Goal: Check status: Check status

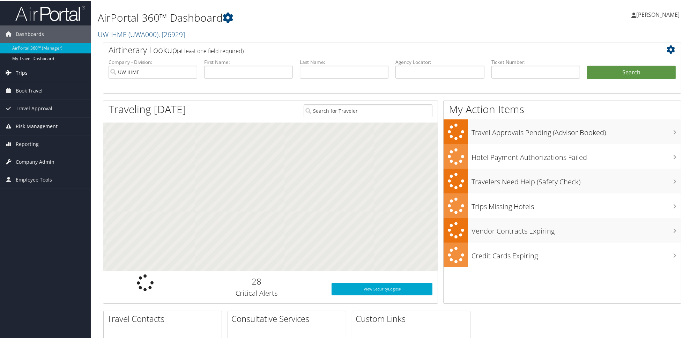
click at [19, 71] on span "Trips" at bounding box center [22, 72] width 12 height 17
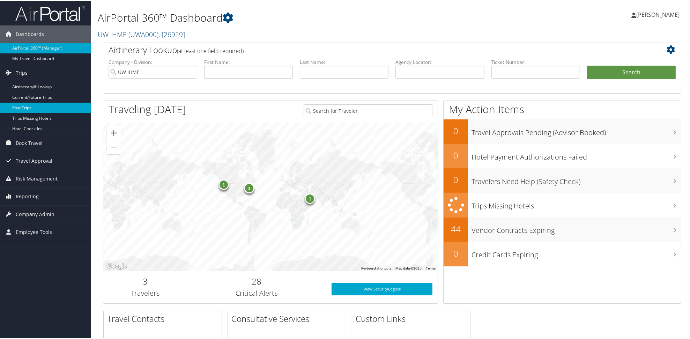
click at [30, 107] on link "Past Trips" at bounding box center [45, 107] width 91 height 10
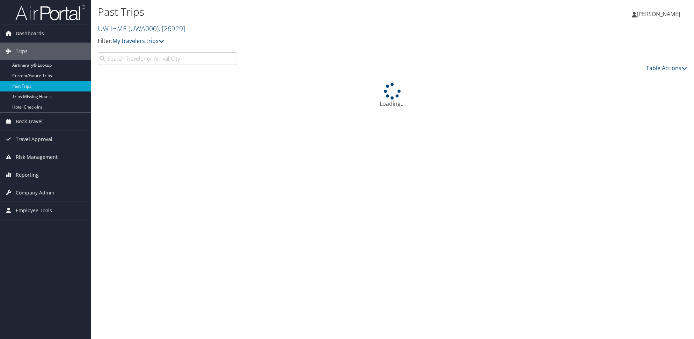
click at [178, 65] on input "search" at bounding box center [167, 58] width 139 height 13
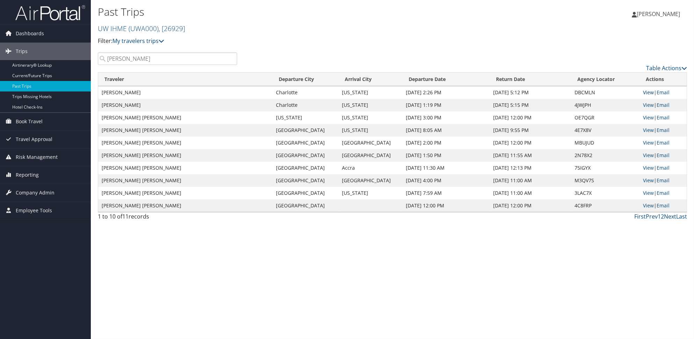
type input "[PERSON_NAME]"
click at [648, 96] on link "View" at bounding box center [648, 92] width 11 height 7
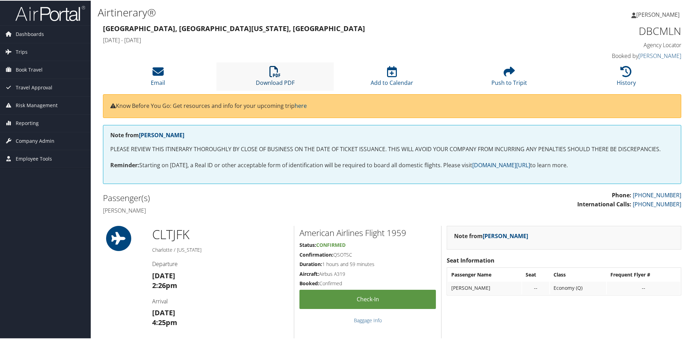
click at [270, 76] on icon at bounding box center [275, 70] width 11 height 11
click at [500, 17] on div "Kevin Montgomery Kevin Montgomery My Settings Travel Agency Contacts View Trave…" at bounding box center [578, 16] width 231 height 27
